Goal: Browse casually

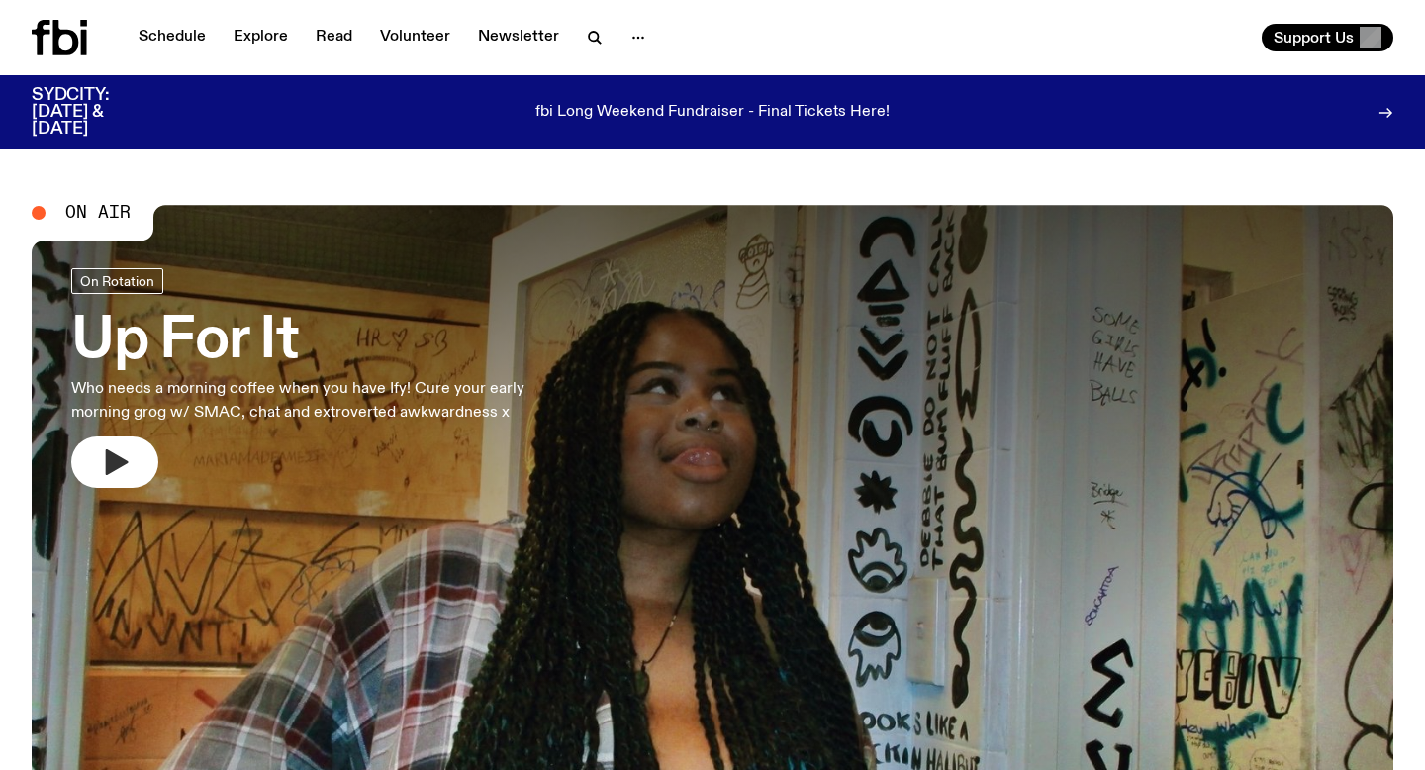
click at [120, 468] on icon "button" at bounding box center [115, 462] width 32 height 32
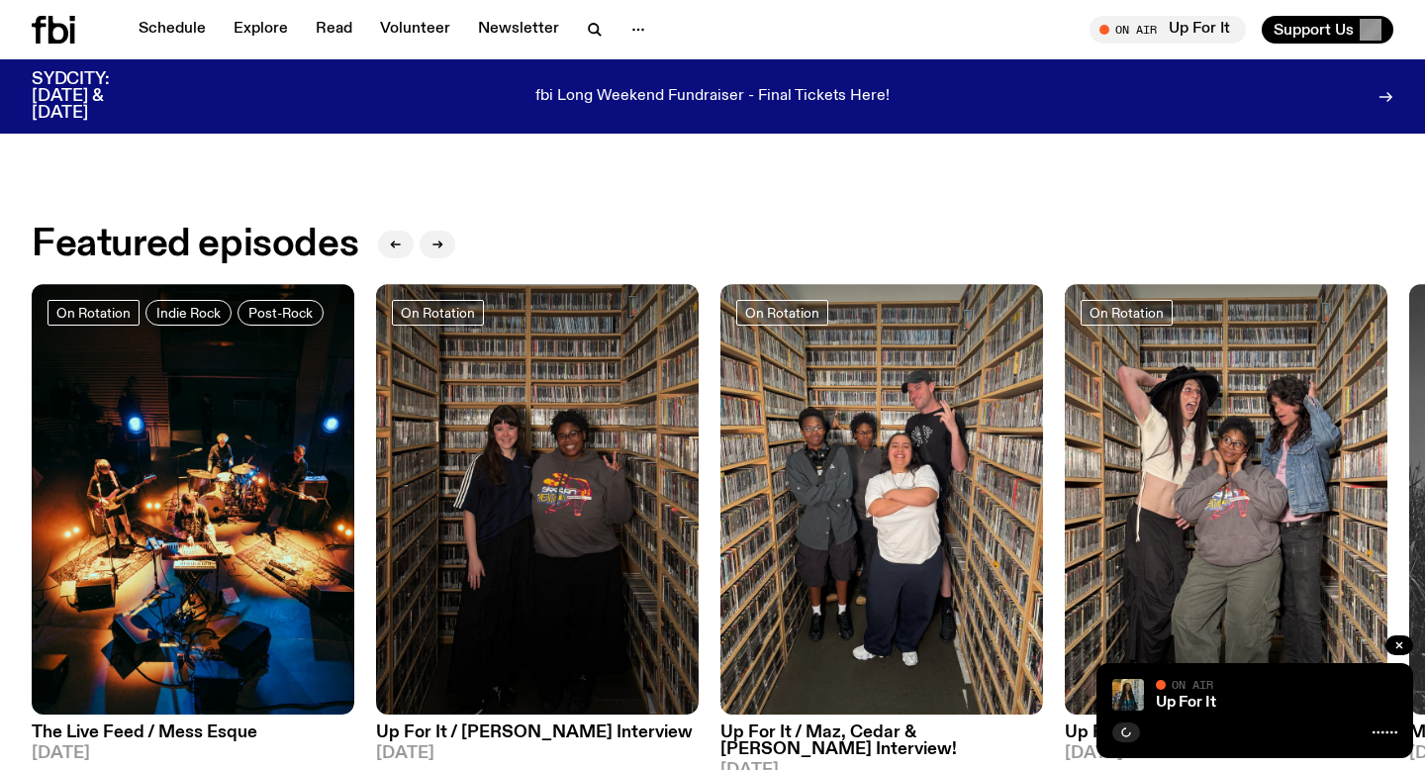
scroll to position [922, 0]
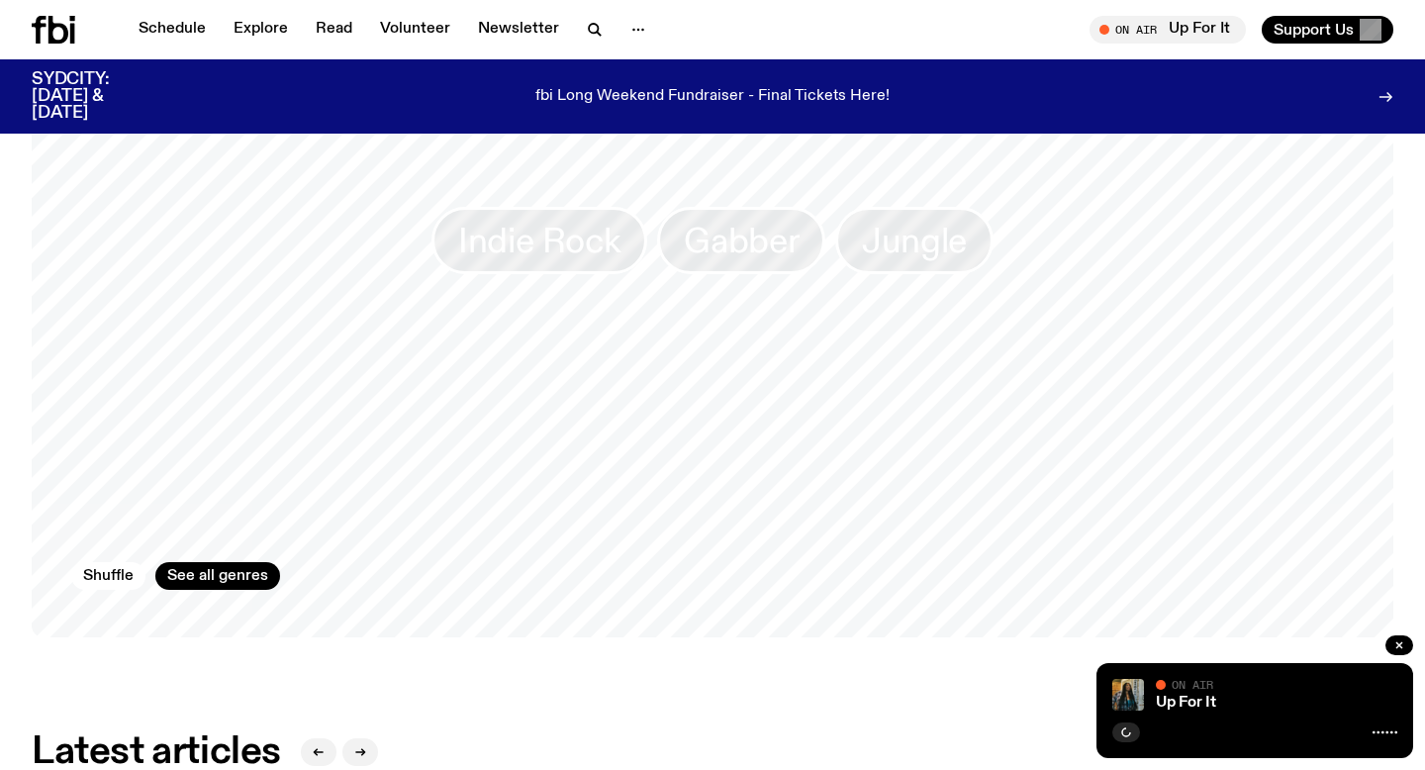
scroll to position [2594, 0]
